Goal: Task Accomplishment & Management: Complete application form

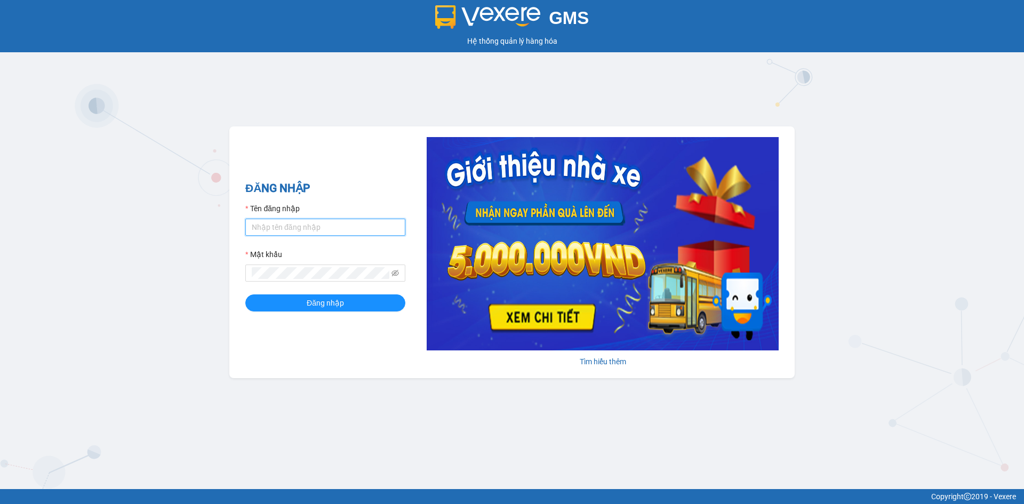
click at [342, 222] on input "Tên đăng nhập" at bounding box center [325, 227] width 160 height 17
type input "baohan.khanhphong"
click at [334, 264] on span at bounding box center [325, 272] width 160 height 17
click at [245, 294] on button "Đăng nhập" at bounding box center [325, 302] width 160 height 17
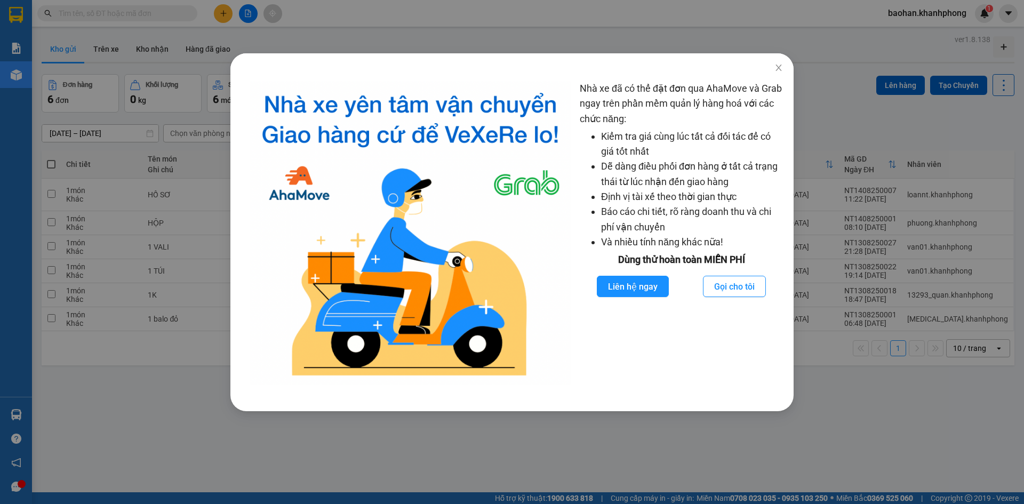
click at [162, 363] on div "Nhà xe đã có thể đặt đơn qua AhaMove và Grab ngay trên phần mềm quản lý hàng ho…" at bounding box center [512, 252] width 1024 height 504
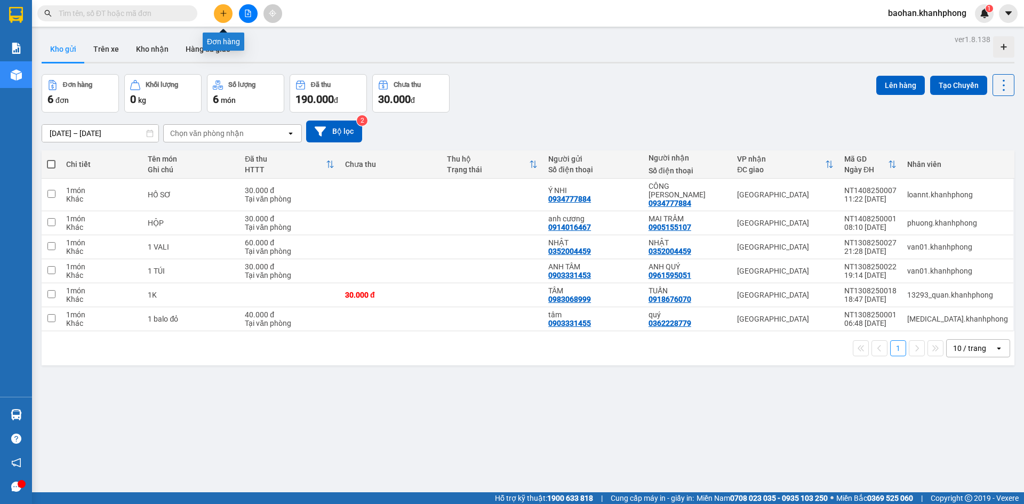
click at [221, 14] on icon "plus" at bounding box center [223, 13] width 7 height 7
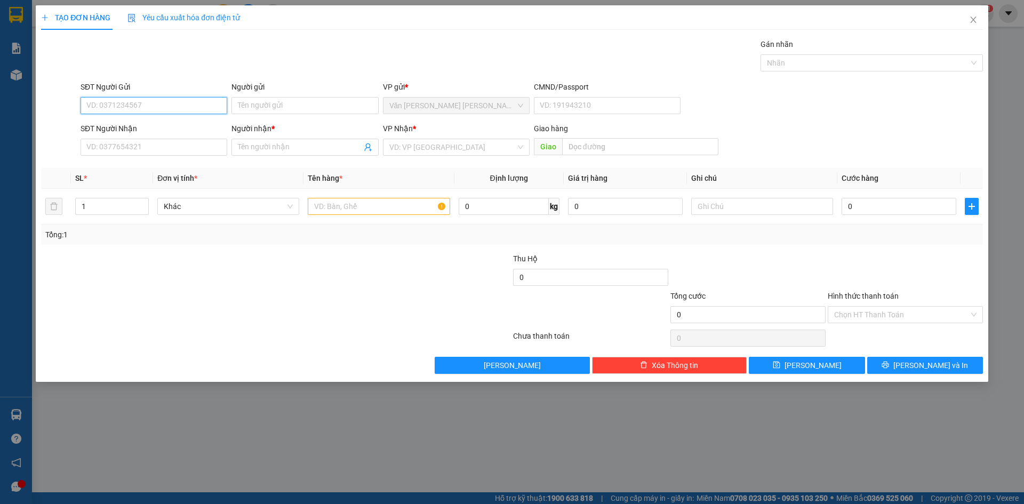
click at [188, 99] on input "SĐT Người Gửi" at bounding box center [154, 105] width 147 height 17
type input "0932681165"
click at [194, 133] on div "0932681165 - HOA" at bounding box center [154, 126] width 147 height 17
type input "HOA"
type input "0932681165"
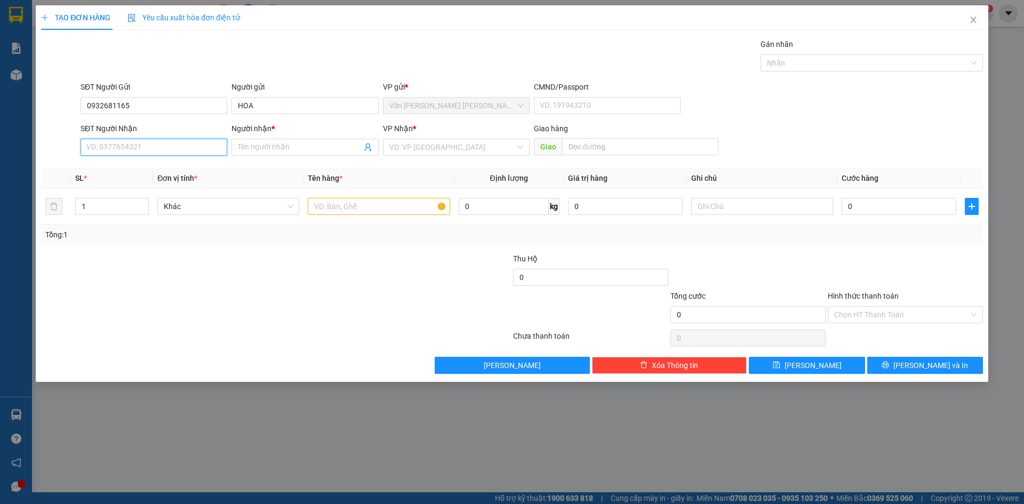
click at [193, 151] on input "SĐT Người Nhận" at bounding box center [154, 147] width 147 height 17
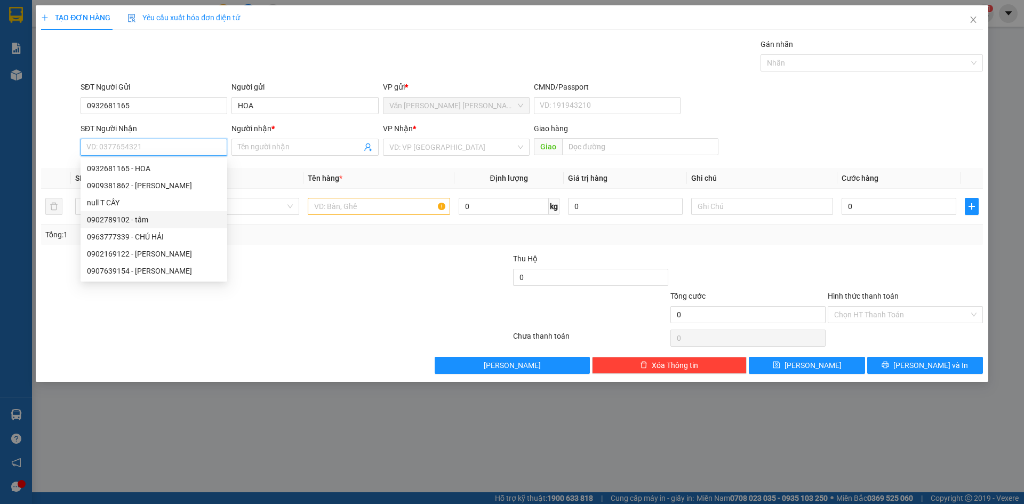
click at [181, 216] on div "0902789102 - tâm" at bounding box center [154, 220] width 134 height 12
type input "0902789102"
type input "tâm"
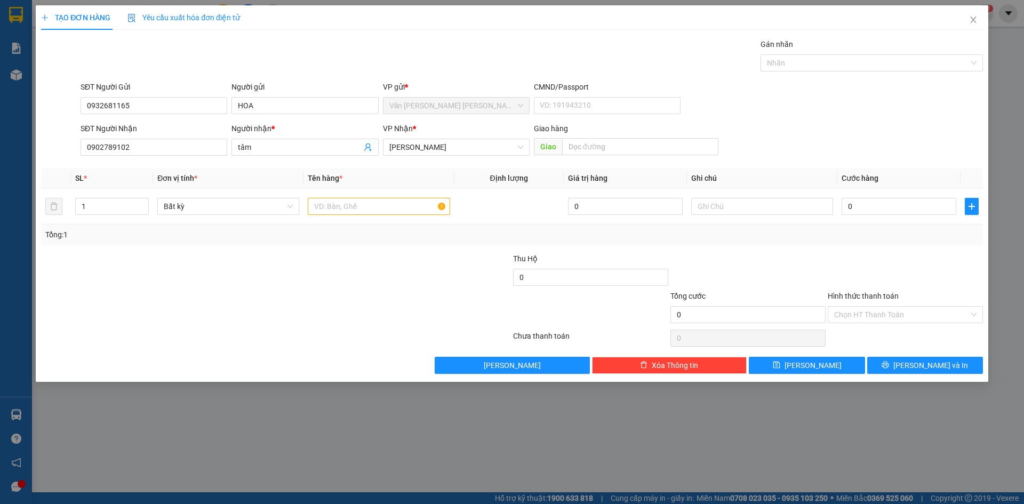
click at [359, 255] on div at bounding box center [433, 271] width 157 height 37
click at [360, 210] on input "text" at bounding box center [379, 206] width 142 height 17
type input "k"
type input "thùng"
click at [860, 208] on input "0" at bounding box center [898, 206] width 115 height 17
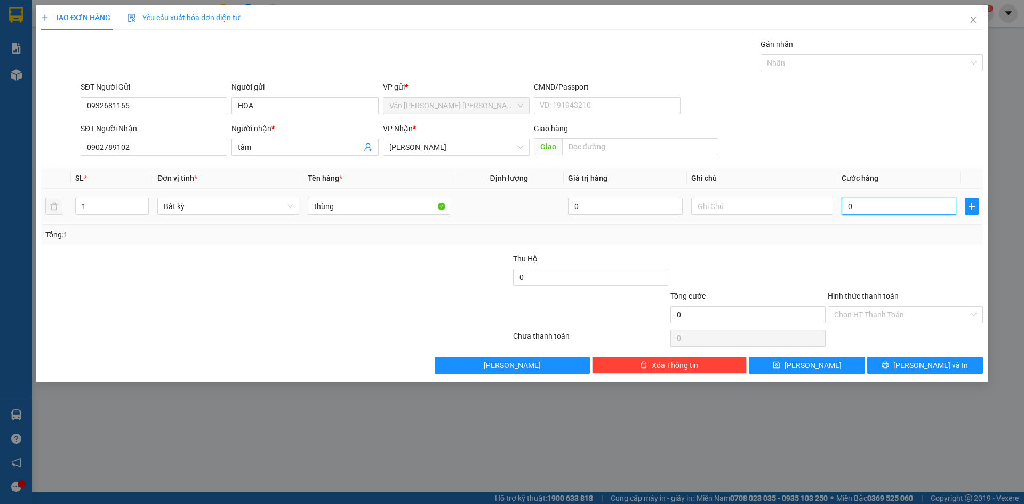
type input "3"
type input "30"
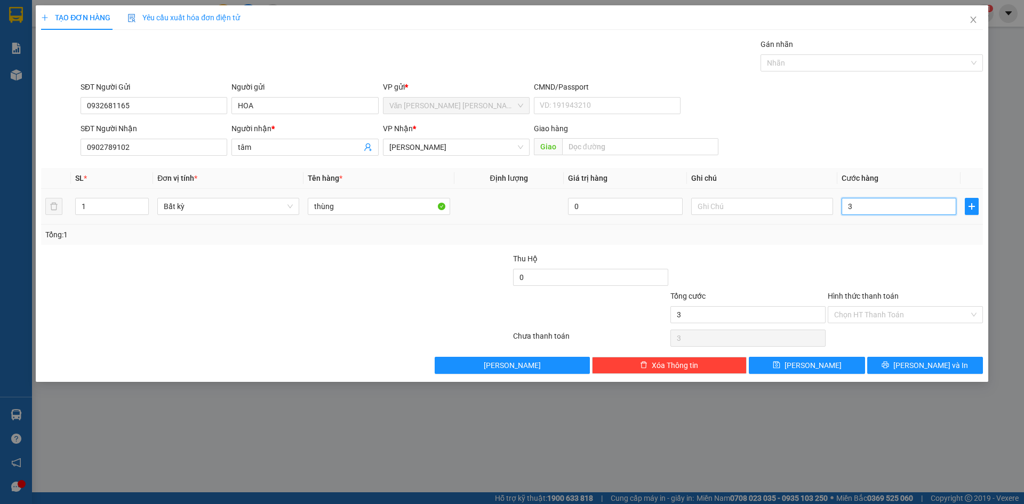
type input "30"
type input "30.000"
click at [863, 248] on div "Transit Pickup Surcharge Ids Transit Deliver Surcharge Ids Transit Deliver Surc…" at bounding box center [512, 205] width 942 height 335
click at [873, 310] on input "Hình thức thanh toán" at bounding box center [901, 315] width 135 height 16
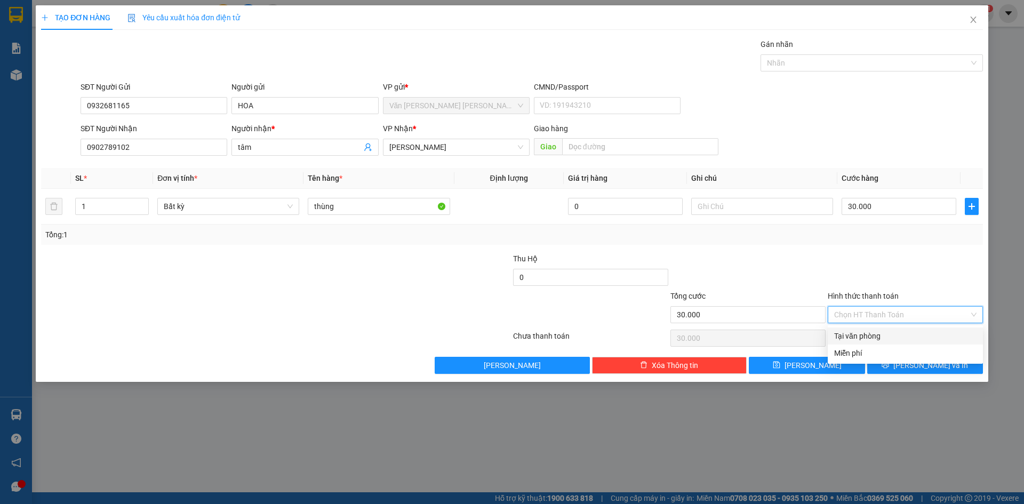
click at [874, 340] on div "Tại văn phòng" at bounding box center [905, 336] width 142 height 12
type input "0"
click at [896, 370] on button "Lưu và In" at bounding box center [925, 365] width 116 height 17
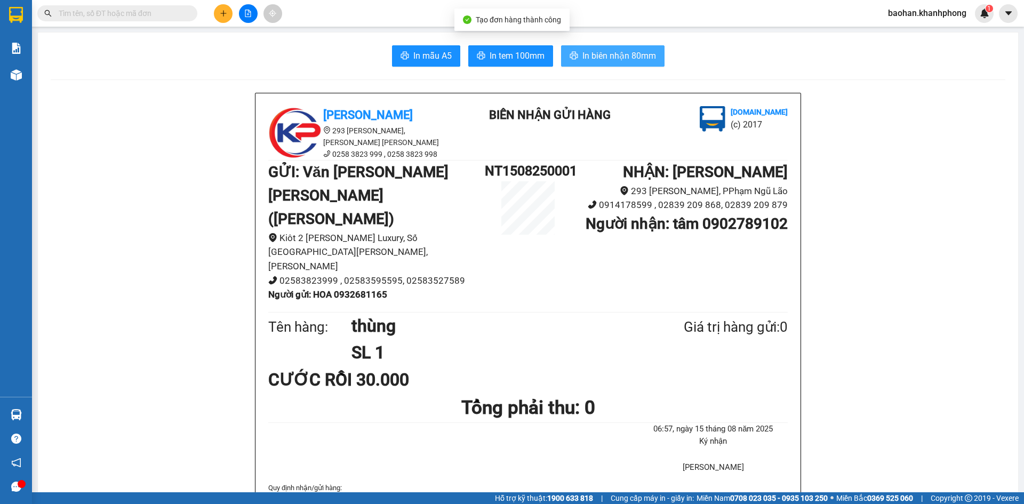
click at [641, 62] on span "In biên nhận 80mm" at bounding box center [619, 55] width 74 height 13
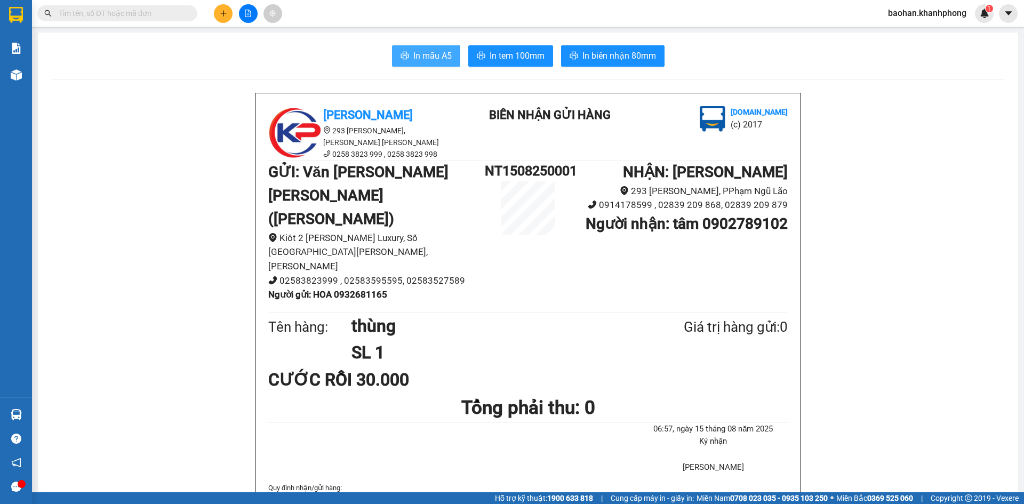
click at [453, 61] on button "In mẫu A5" at bounding box center [426, 55] width 68 height 21
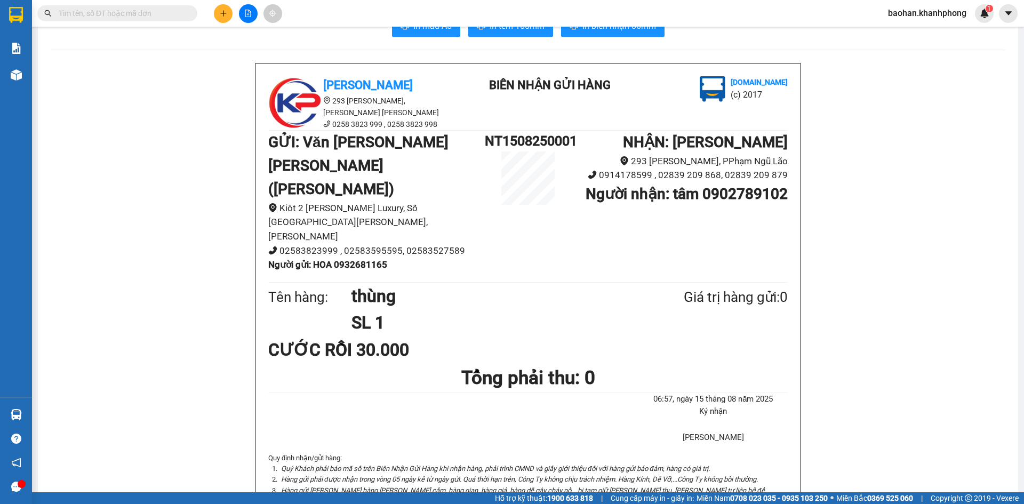
scroll to position [53, 0]
